Goal: Find specific page/section: Find specific page/section

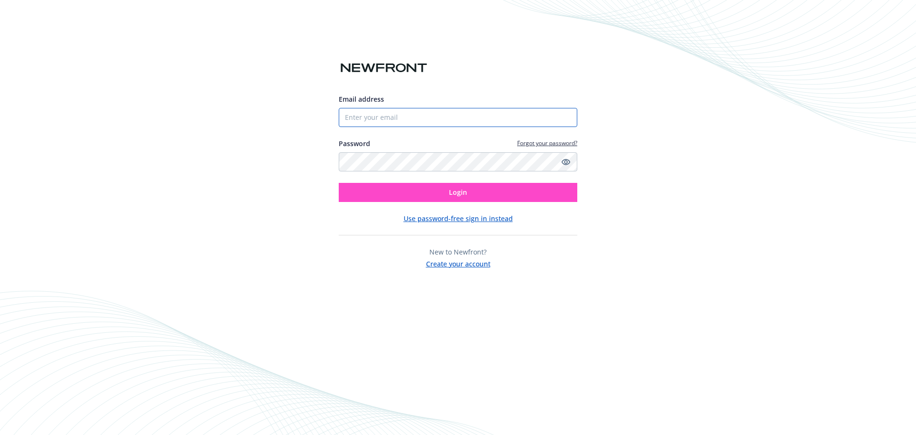
type input "[PERSON_NAME][EMAIL_ADDRESS][PERSON_NAME][DOMAIN_NAME]"
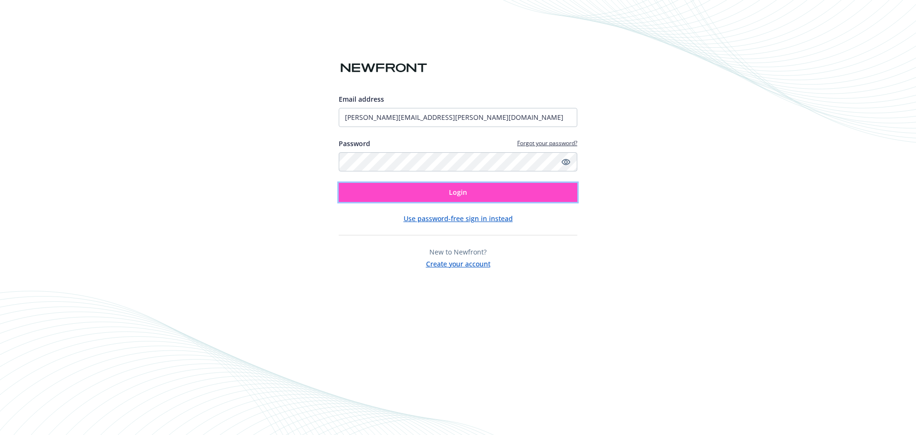
click at [458, 188] on span "Login" at bounding box center [458, 192] width 18 height 9
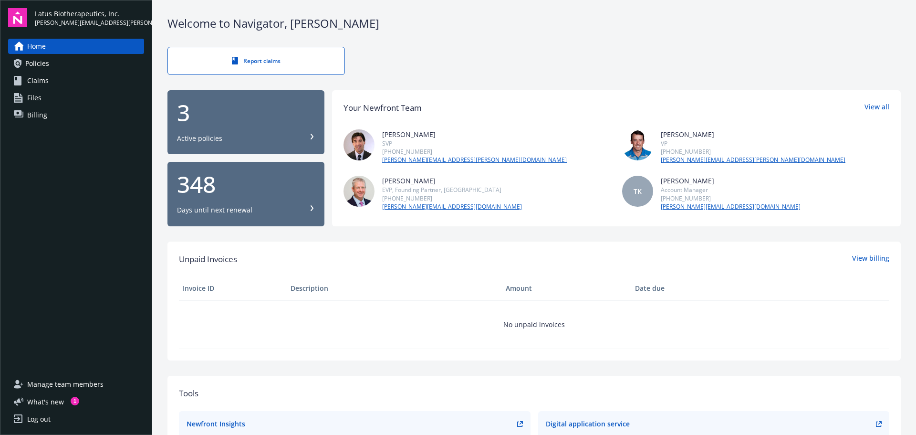
click at [35, 62] on span "Policies" at bounding box center [37, 63] width 24 height 15
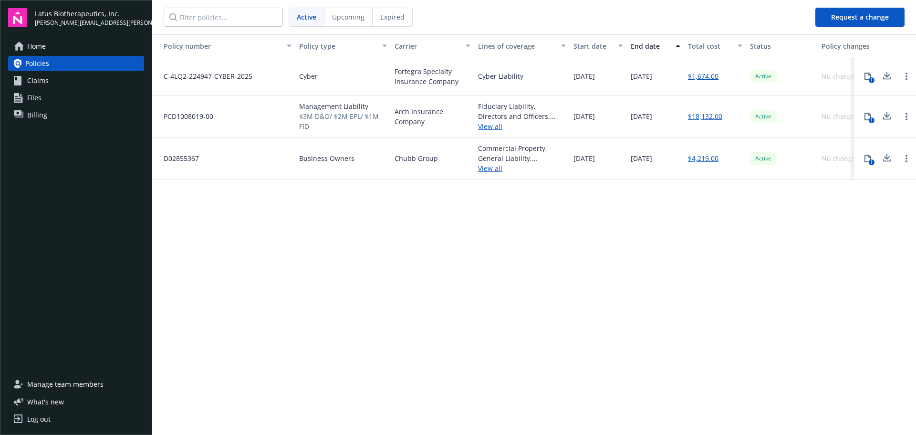
click at [36, 101] on span "Files" at bounding box center [34, 97] width 14 height 15
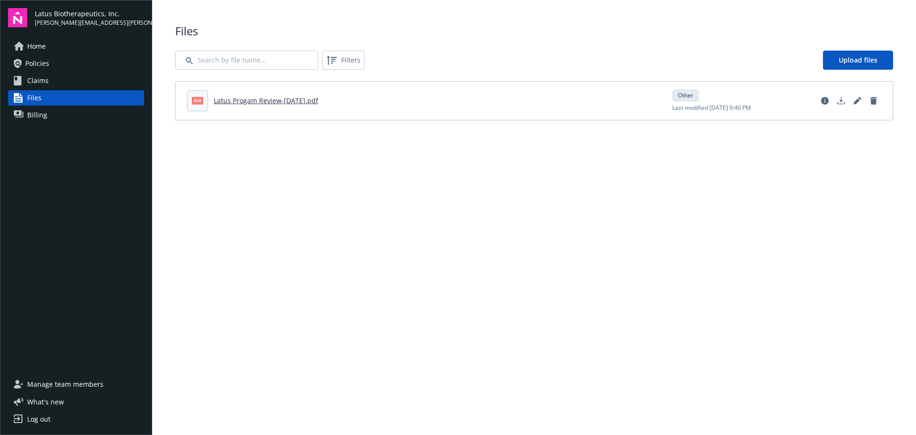
click at [42, 66] on span "Policies" at bounding box center [37, 63] width 24 height 15
